Goal: Task Accomplishment & Management: Use online tool/utility

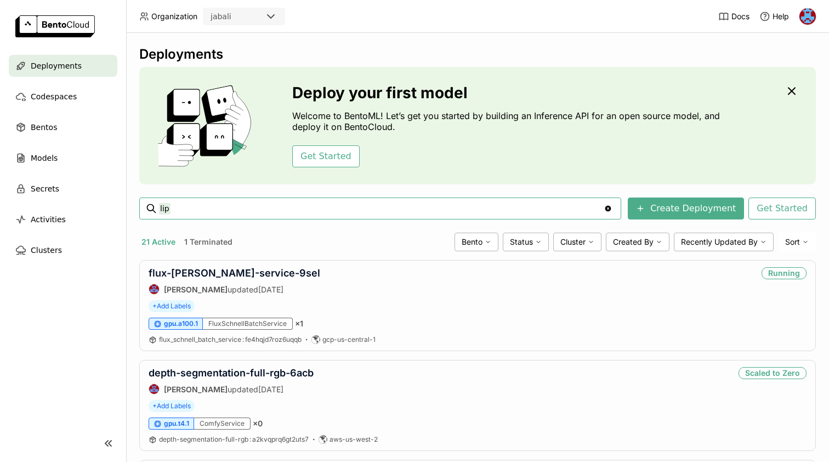
type input "lip"
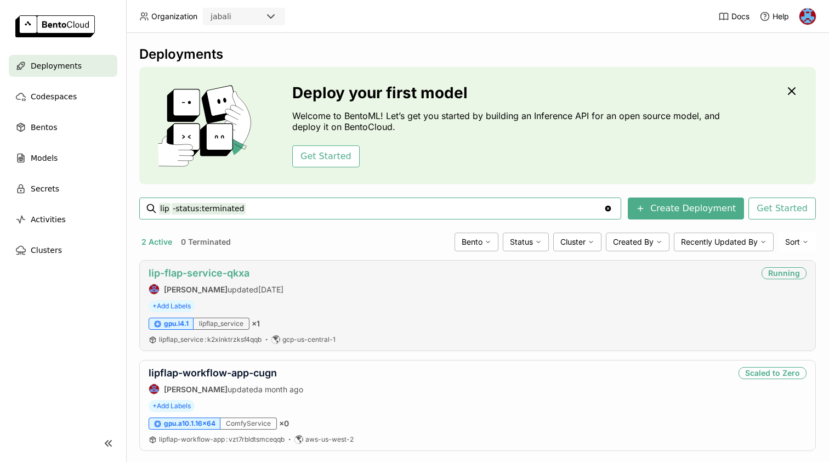
click at [218, 273] on link "lip-flap-service-qkxa" at bounding box center [199, 273] width 101 height 12
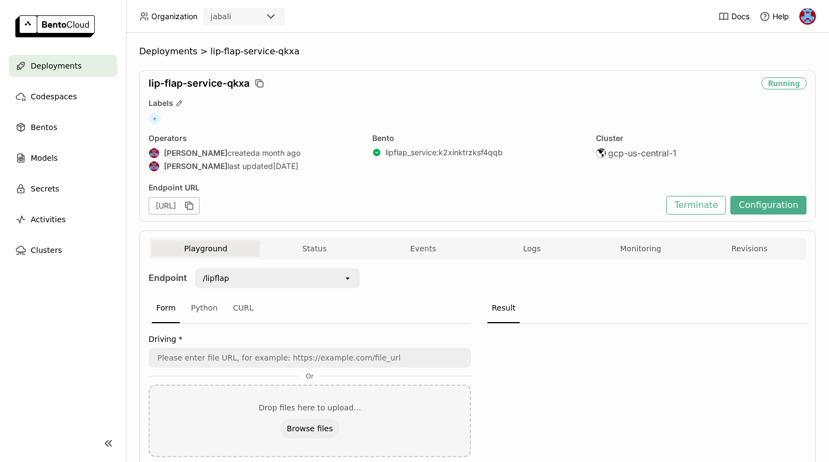
drag, startPoint x: 182, startPoint y: 206, endPoint x: 145, endPoint y: 206, distance: 37.3
click at [145, 206] on div "lip-flap-service-qkxa Running Labels + Operators [PERSON_NAME] created a month …" at bounding box center [477, 145] width 677 height 151
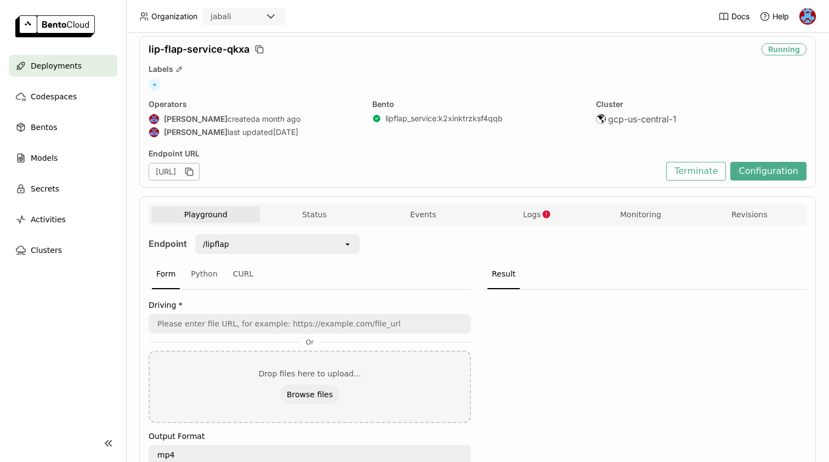
scroll to position [46, 0]
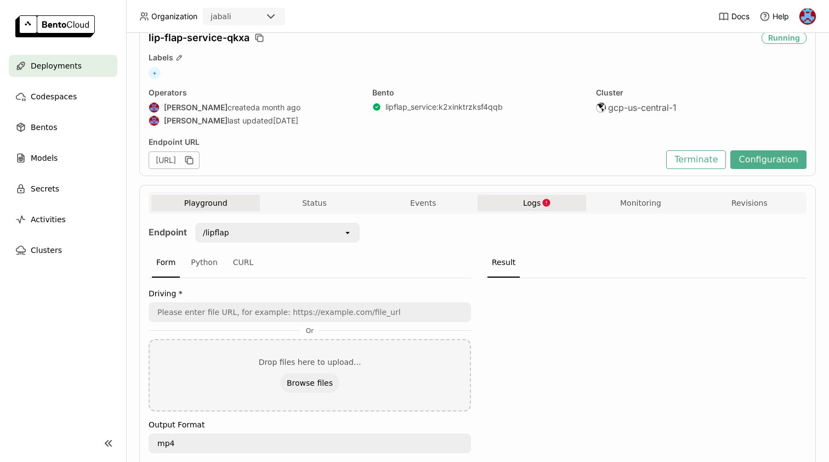
click at [532, 204] on span "Logs" at bounding box center [532, 203] width 18 height 10
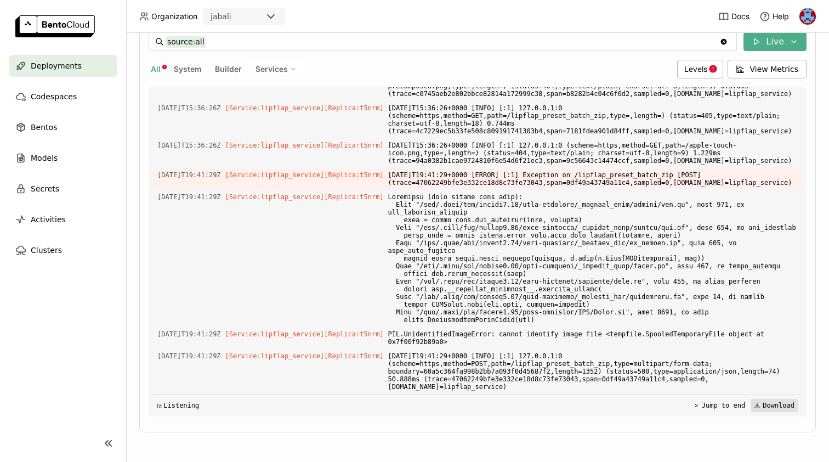
click at [779, 409] on button "Download" at bounding box center [774, 405] width 47 height 13
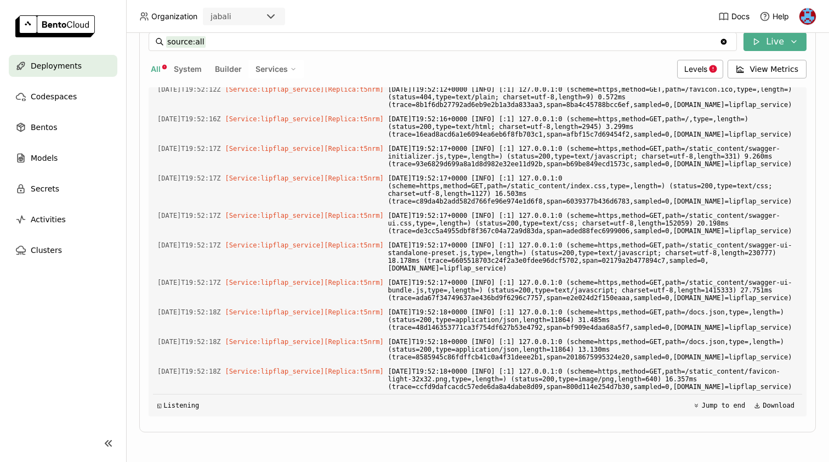
scroll to position [9172, 0]
